Goal: Task Accomplishment & Management: Manage account settings

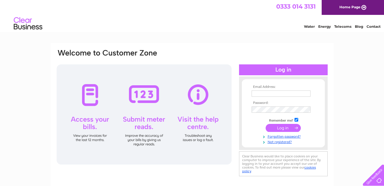
type input "[EMAIL_ADDRESS][DOMAIN_NAME]"
click at [279, 127] on input "submit" at bounding box center [282, 128] width 35 height 8
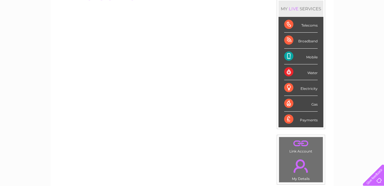
scroll to position [65, 0]
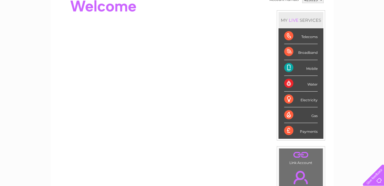
click at [287, 51] on div "Broadband" at bounding box center [300, 52] width 33 height 16
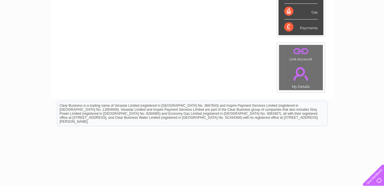
scroll to position [183, 0]
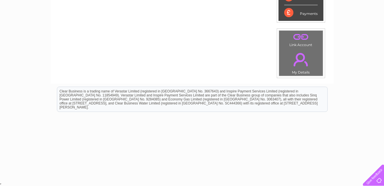
click at [307, 59] on link "." at bounding box center [300, 59] width 41 height 20
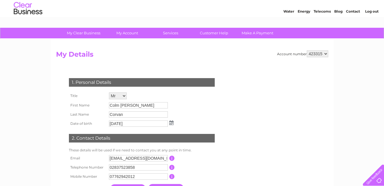
scroll to position [4, 0]
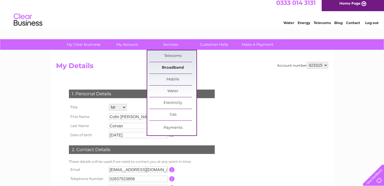
click at [170, 66] on link "Broadband" at bounding box center [172, 67] width 47 height 11
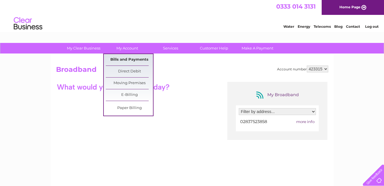
click at [126, 58] on link "Bills and Payments" at bounding box center [129, 59] width 47 height 11
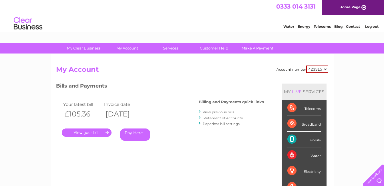
click at [213, 117] on link "Statement of Accounts" at bounding box center [223, 118] width 40 height 4
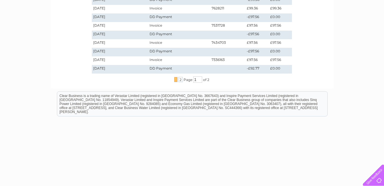
scroll to position [207, 0]
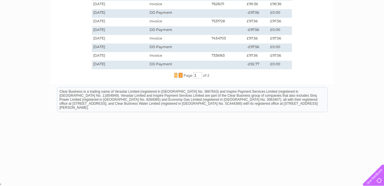
click at [179, 77] on span "2" at bounding box center [180, 75] width 4 height 5
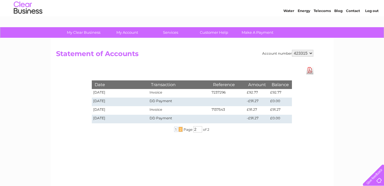
scroll to position [12, 0]
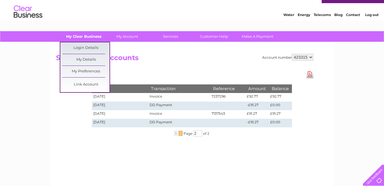
click at [93, 37] on link "My Clear Business" at bounding box center [83, 36] width 47 height 11
